Goal: Transaction & Acquisition: Purchase product/service

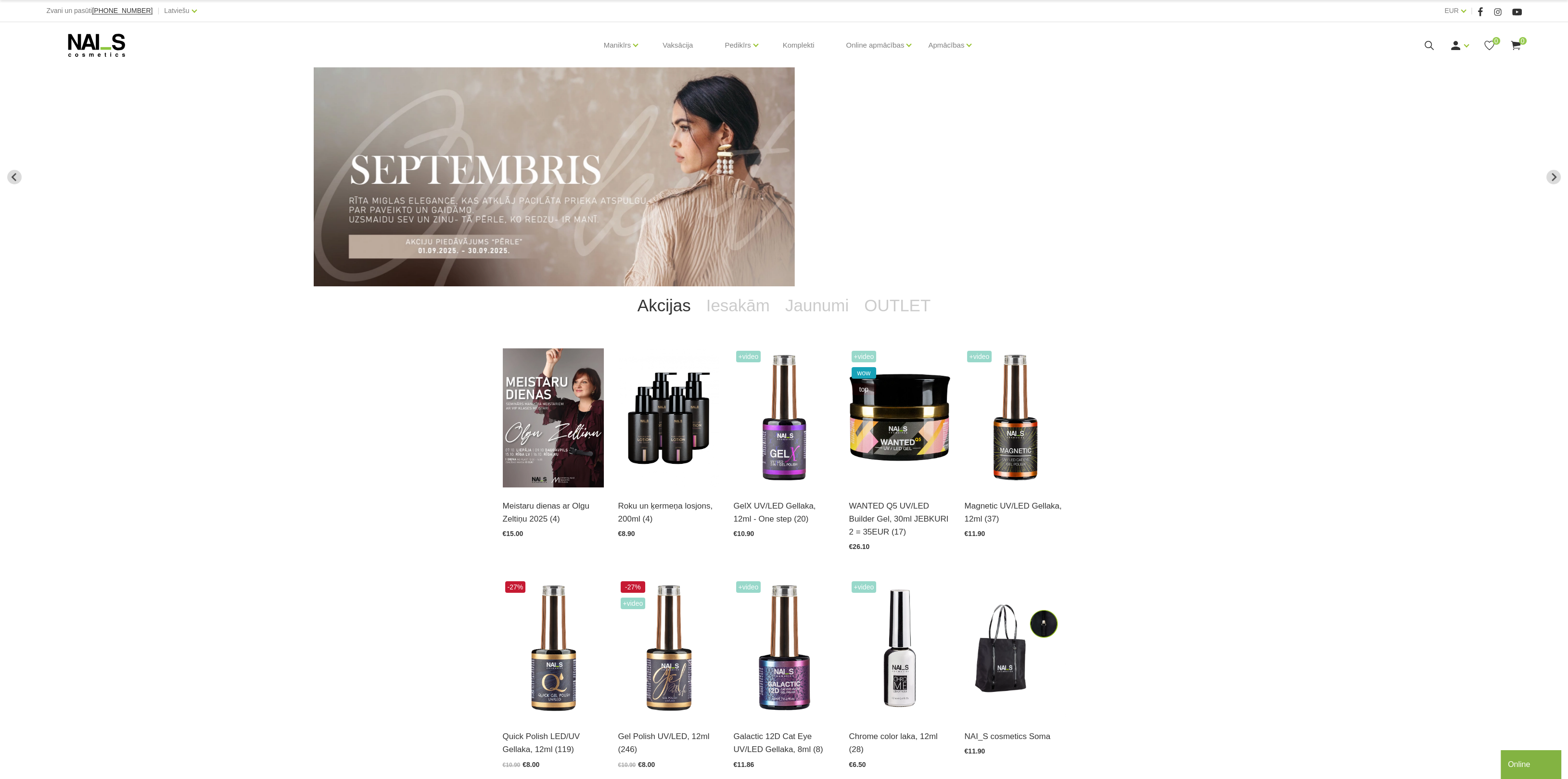
click at [104, 39] on icon at bounding box center [97, 45] width 101 height 24
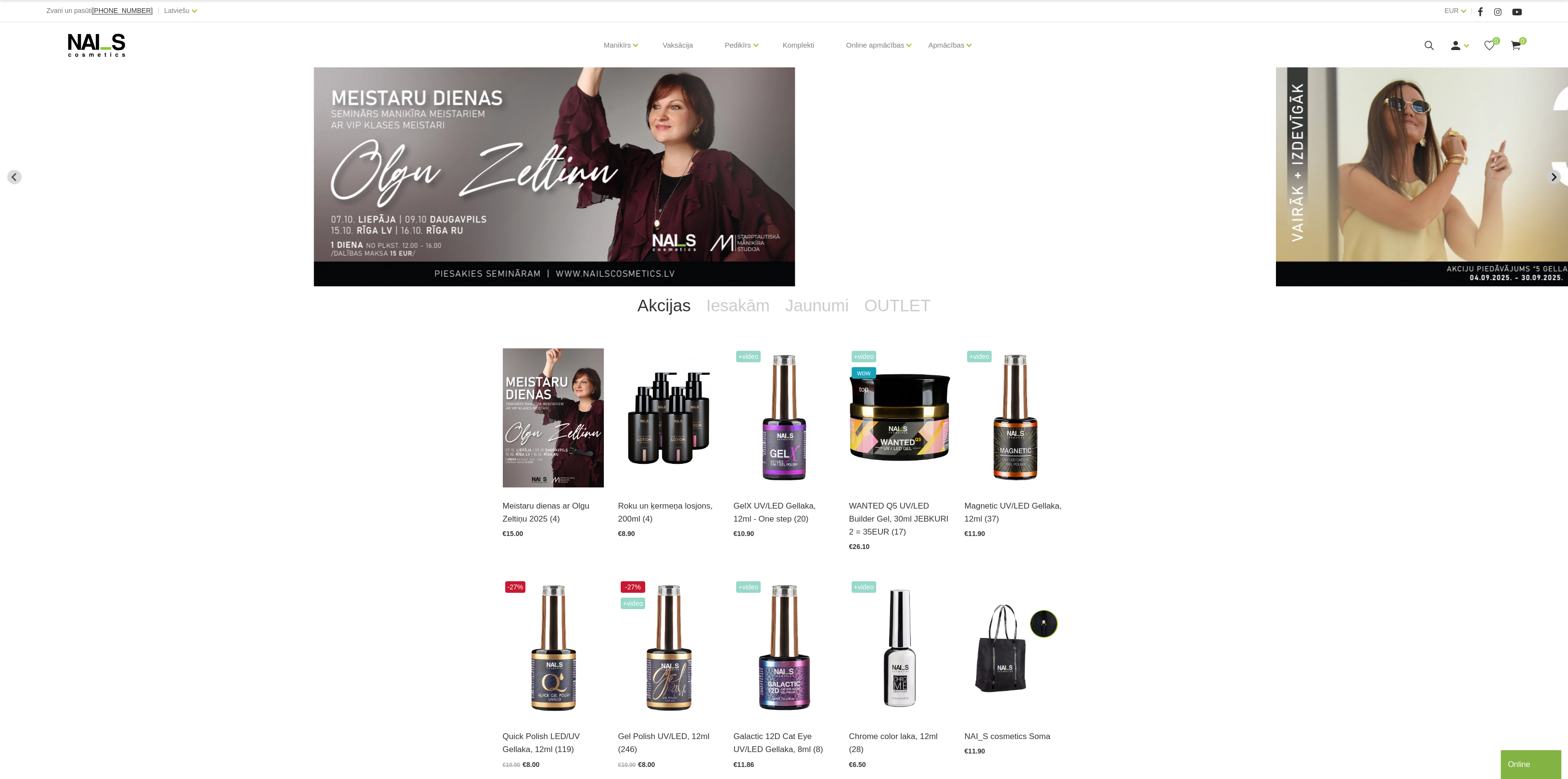
click at [1554, 176] on icon "Next slide" at bounding box center [1553, 177] width 9 height 9
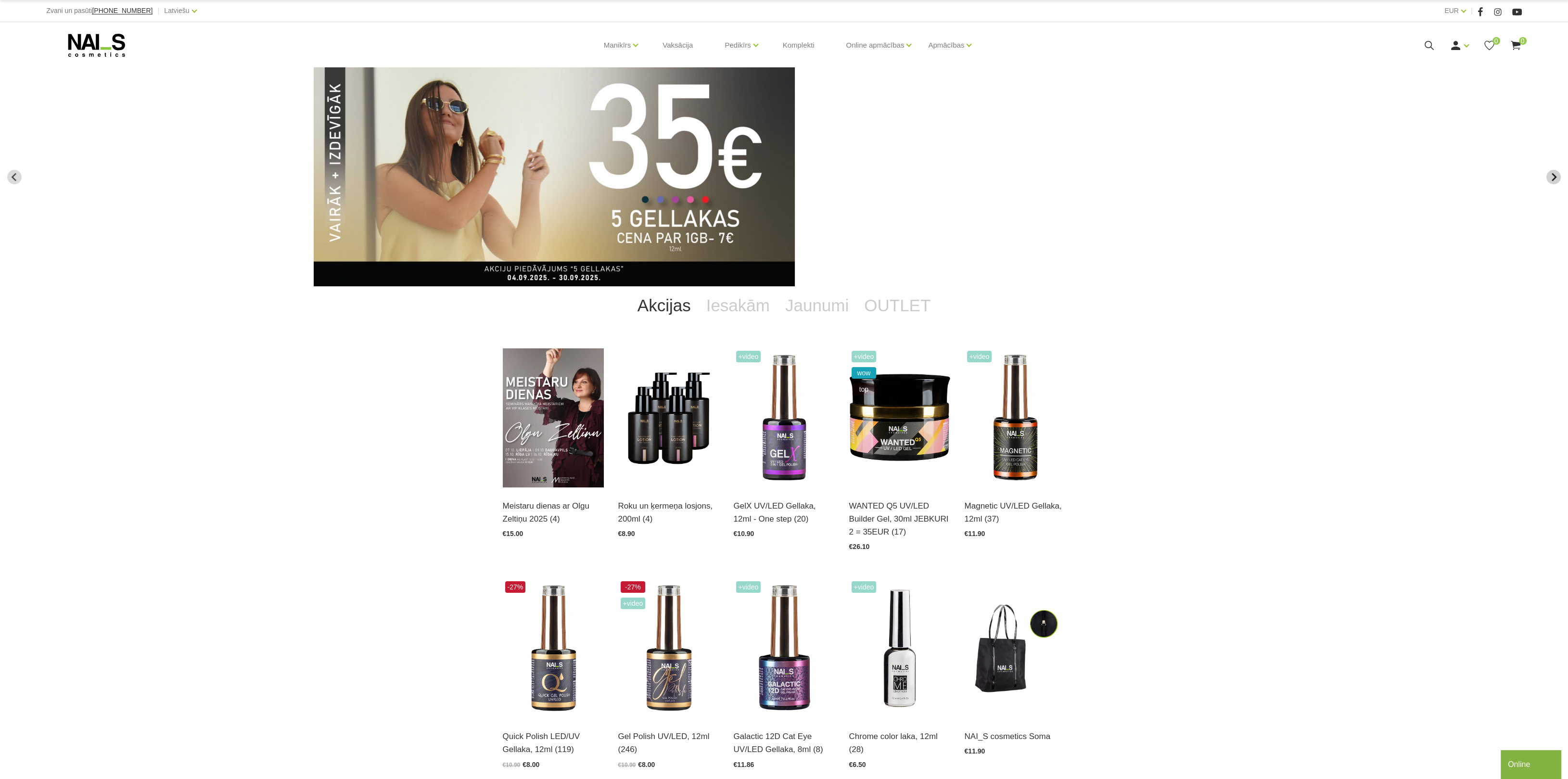
click at [1554, 176] on icon "Next slide" at bounding box center [1553, 177] width 9 height 9
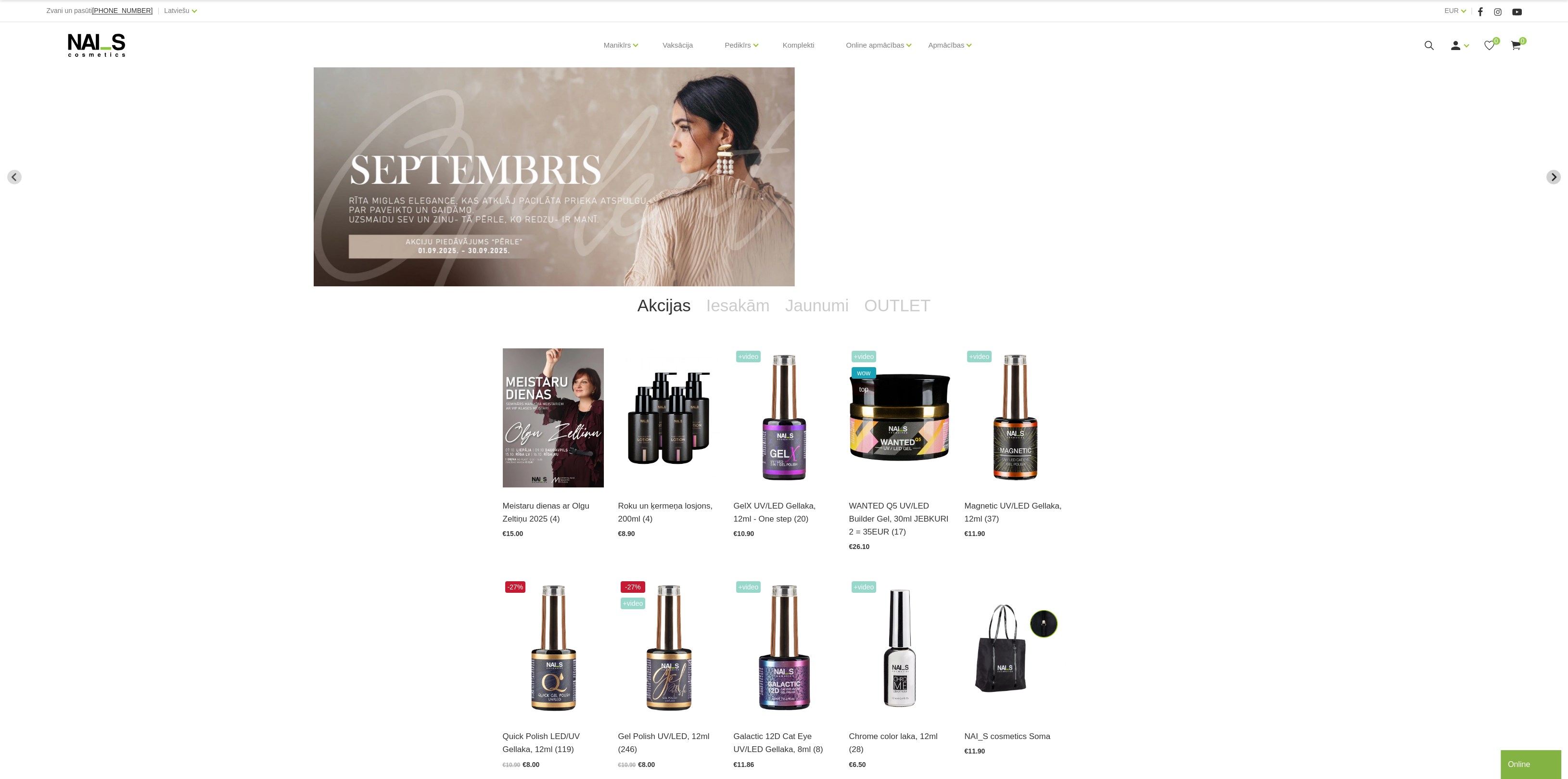
click at [1554, 176] on icon "Next slide" at bounding box center [1553, 177] width 9 height 9
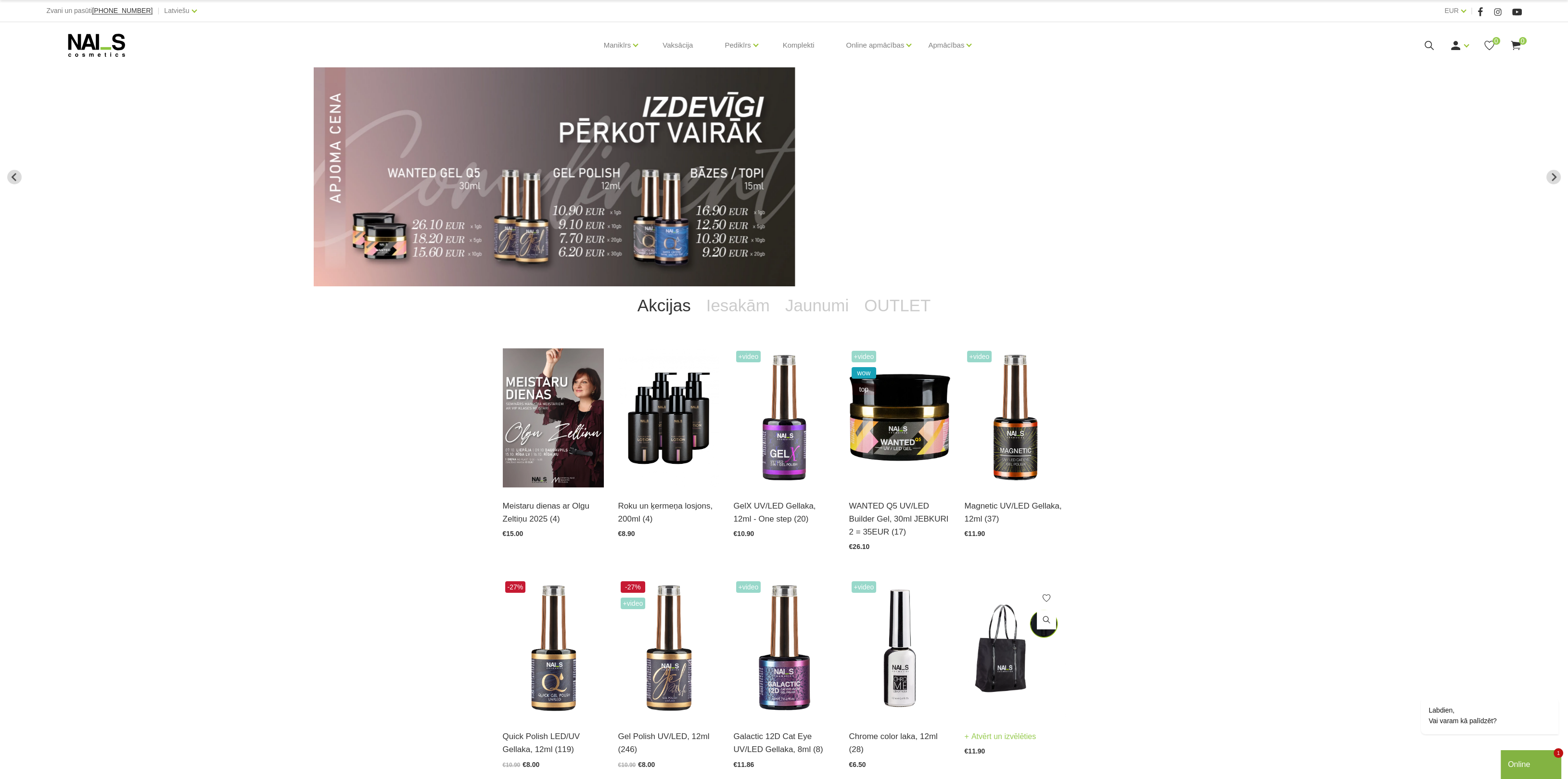
click at [1046, 633] on img at bounding box center [1015, 648] width 101 height 139
